Goal: Find specific fact: Find contact information

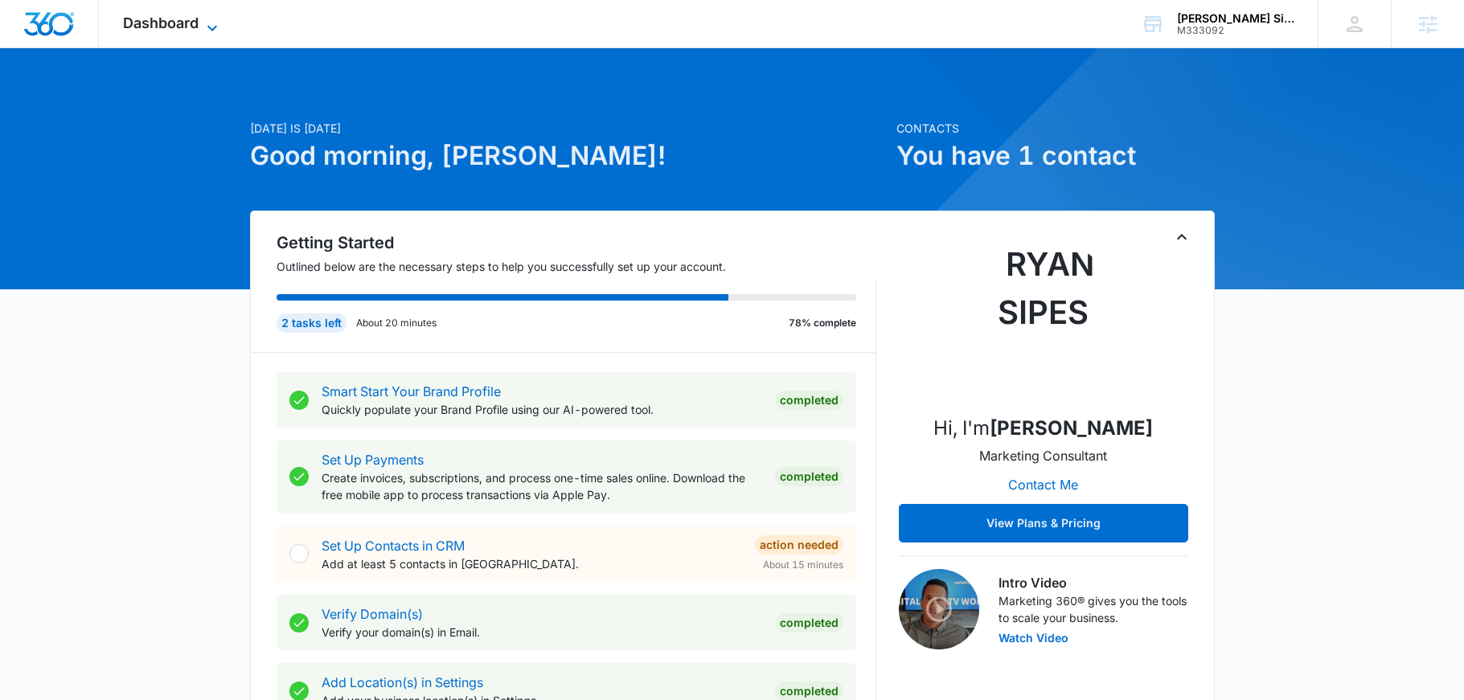
click at [191, 24] on span "Dashboard" at bounding box center [161, 22] width 76 height 17
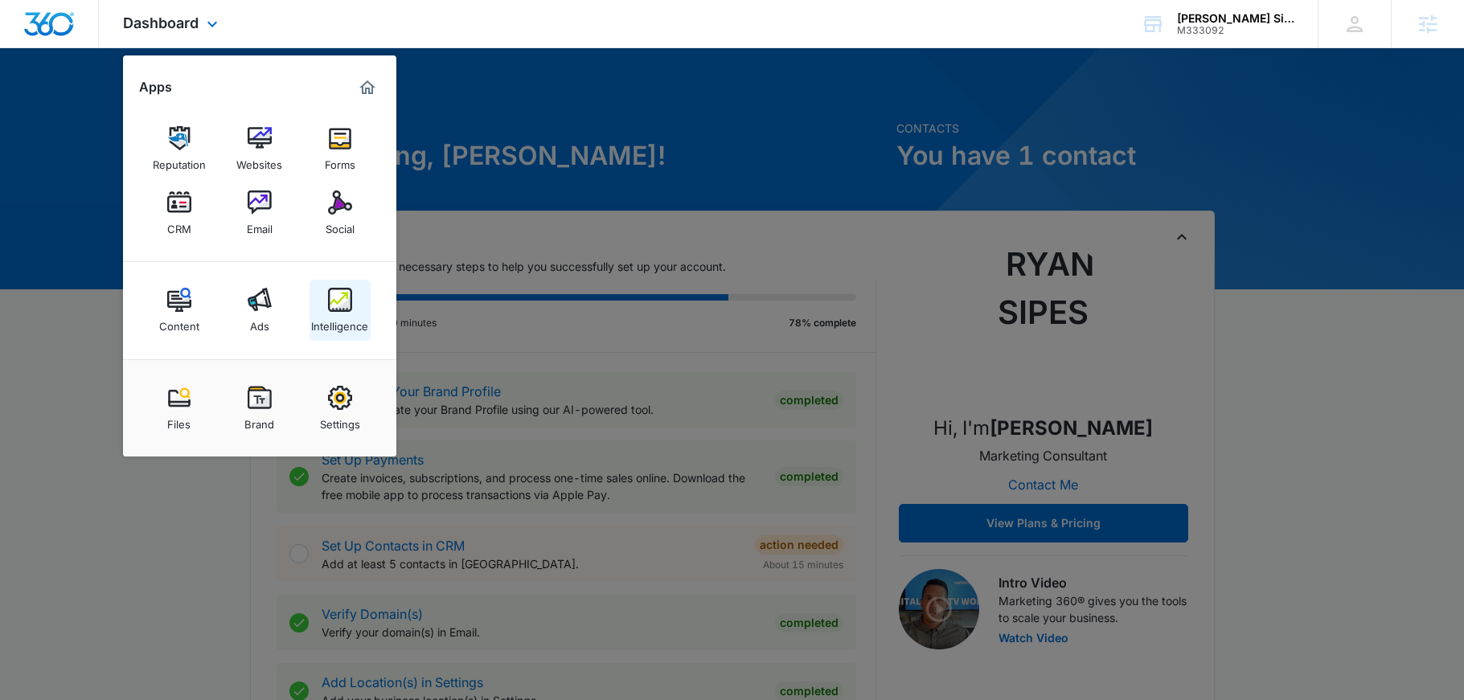
click at [342, 288] on img at bounding box center [340, 300] width 24 height 24
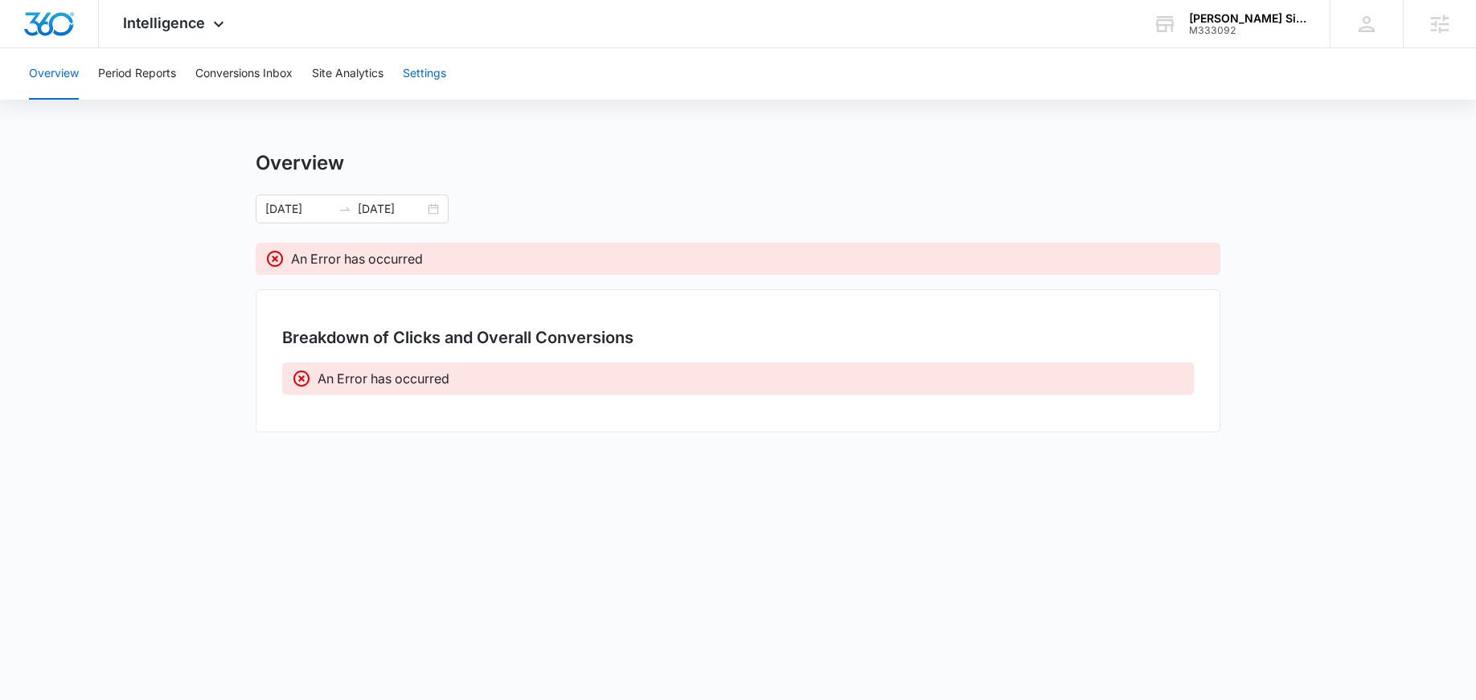
click at [421, 67] on button "Settings" at bounding box center [424, 73] width 43 height 51
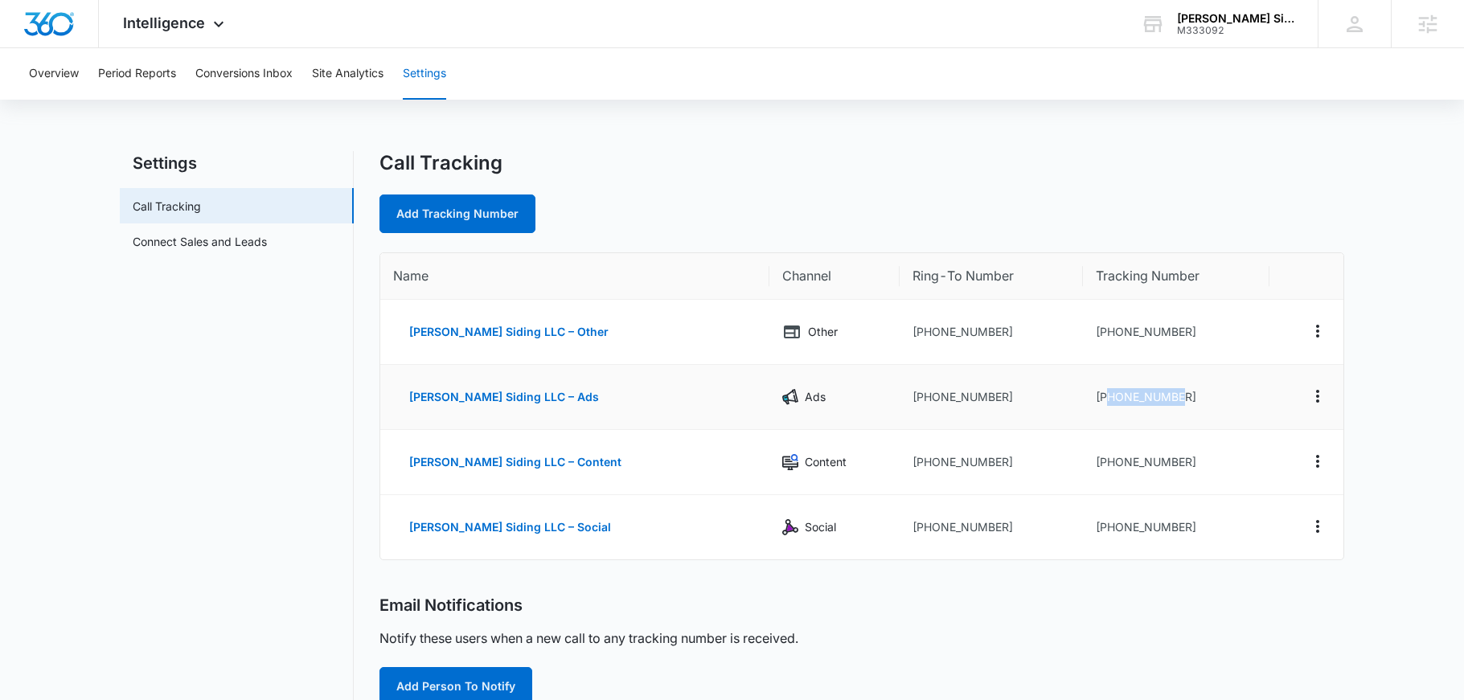
drag, startPoint x: 1170, startPoint y: 393, endPoint x: 1084, endPoint y: 402, distance: 87.3
click at [1084, 402] on td "+14022070882" at bounding box center [1176, 397] width 186 height 65
copy td "4022070882"
drag, startPoint x: 1177, startPoint y: 393, endPoint x: 1088, endPoint y: 393, distance: 89.2
click at [1088, 393] on td "+14022070882" at bounding box center [1176, 397] width 186 height 65
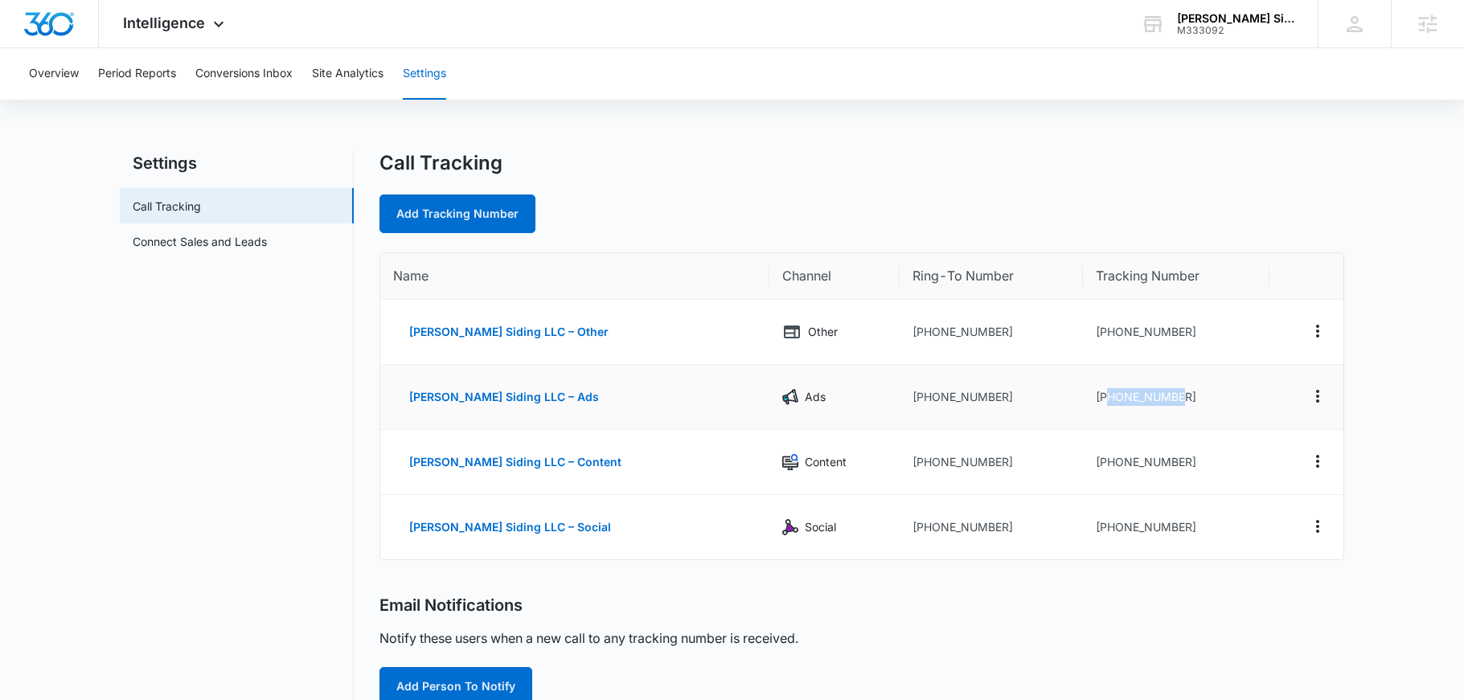
copy td "4022070882"
